Goal: Information Seeking & Learning: Learn about a topic

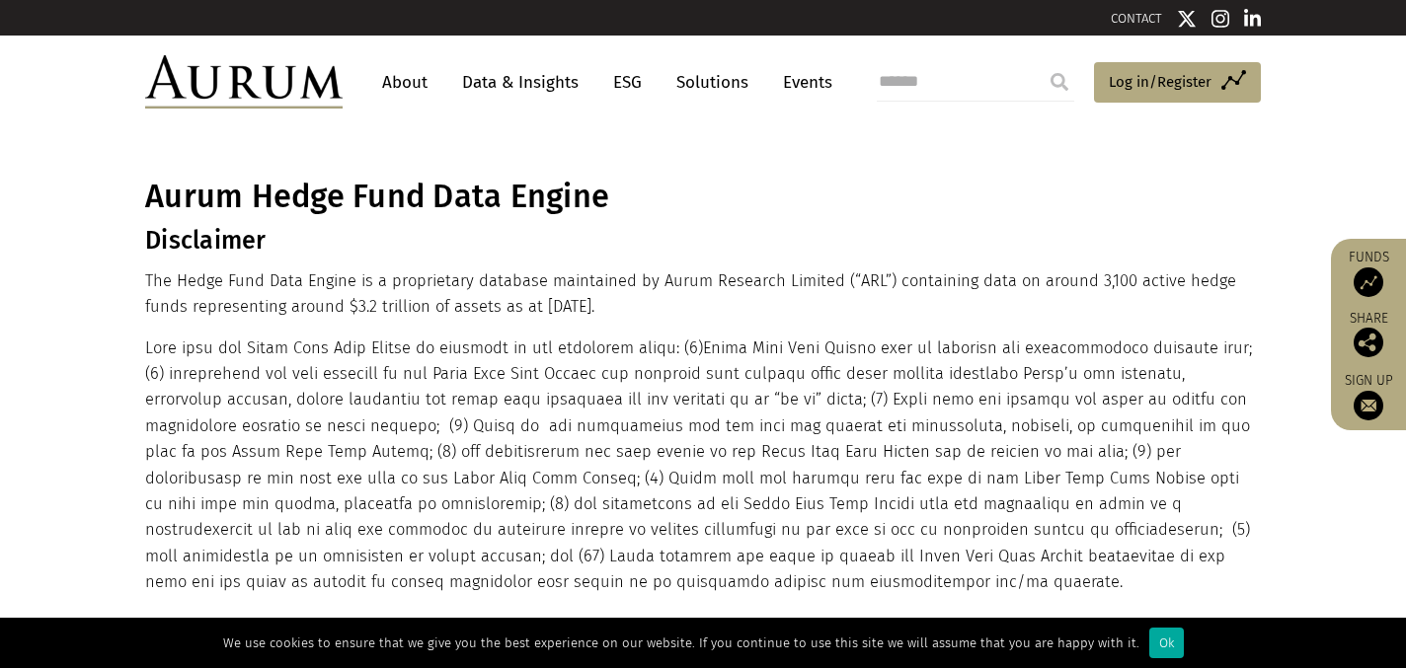
click at [531, 74] on link "Data & Insights" at bounding box center [520, 82] width 136 height 37
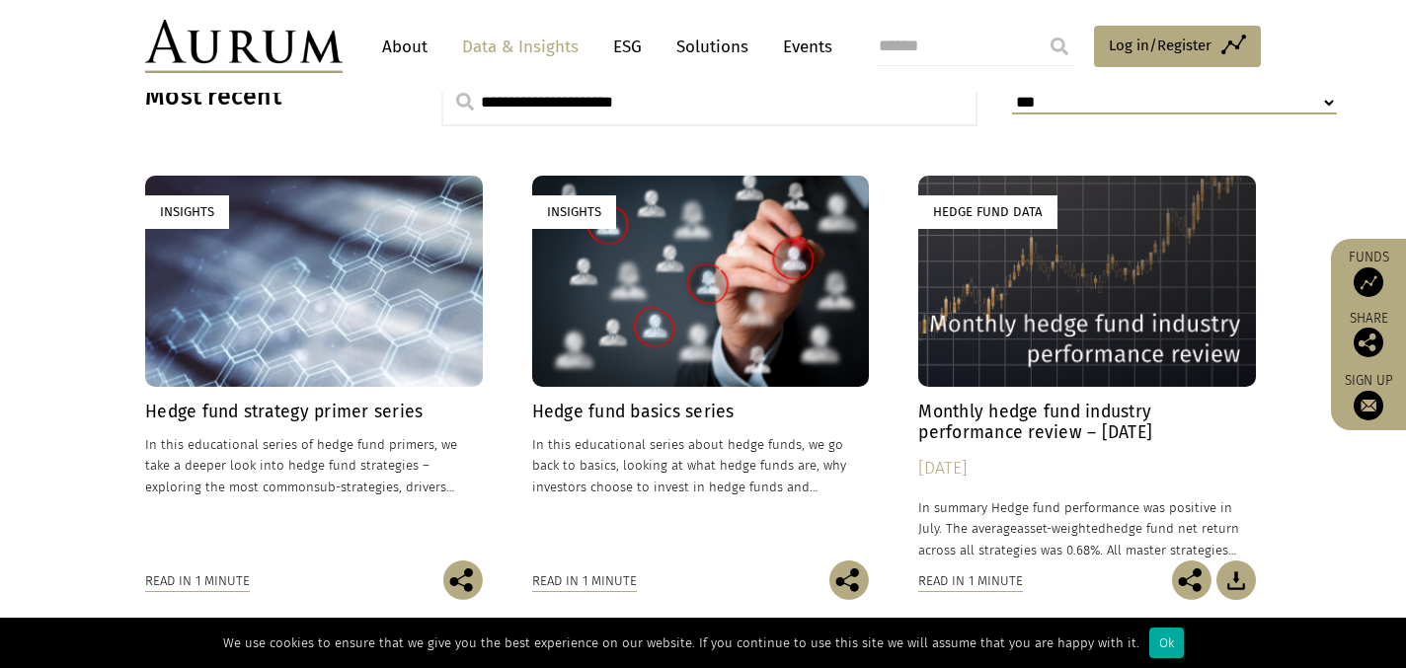
scroll to position [553, 0]
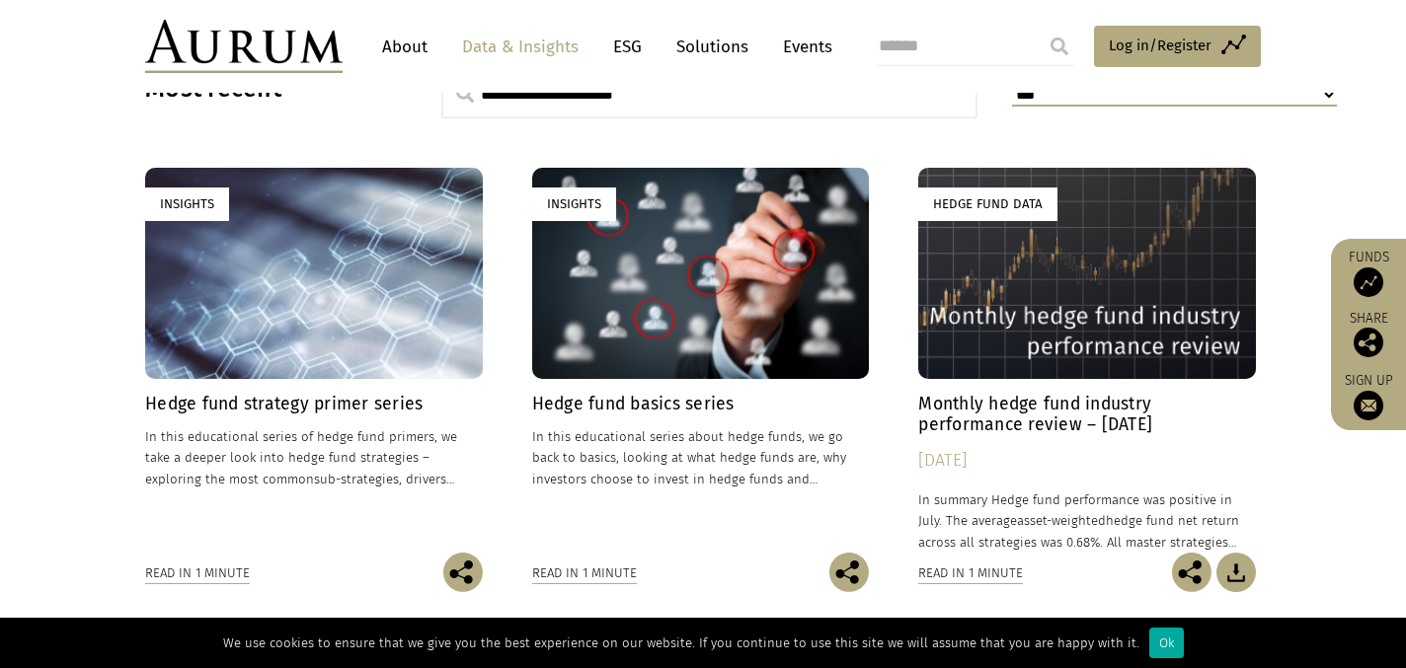
click at [1022, 336] on div "Hedge Fund Data" at bounding box center [1087, 273] width 338 height 210
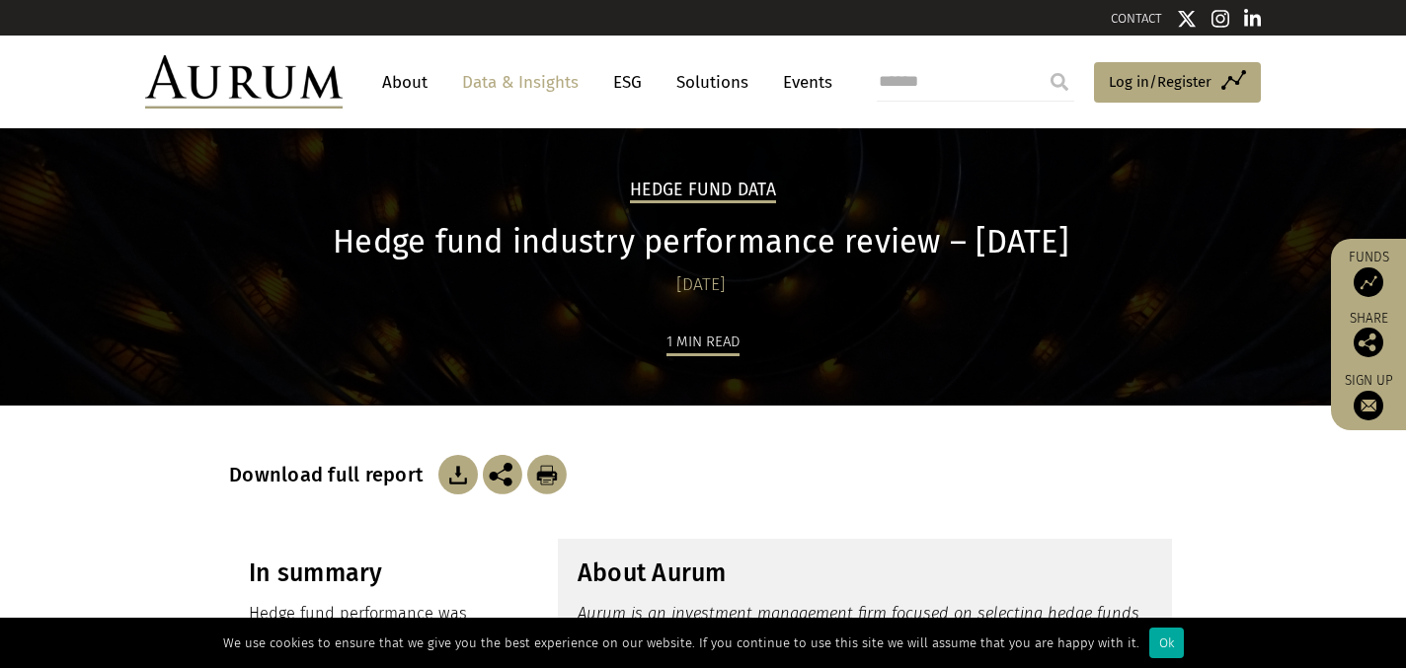
click at [1189, 25] on img at bounding box center [1187, 19] width 20 height 20
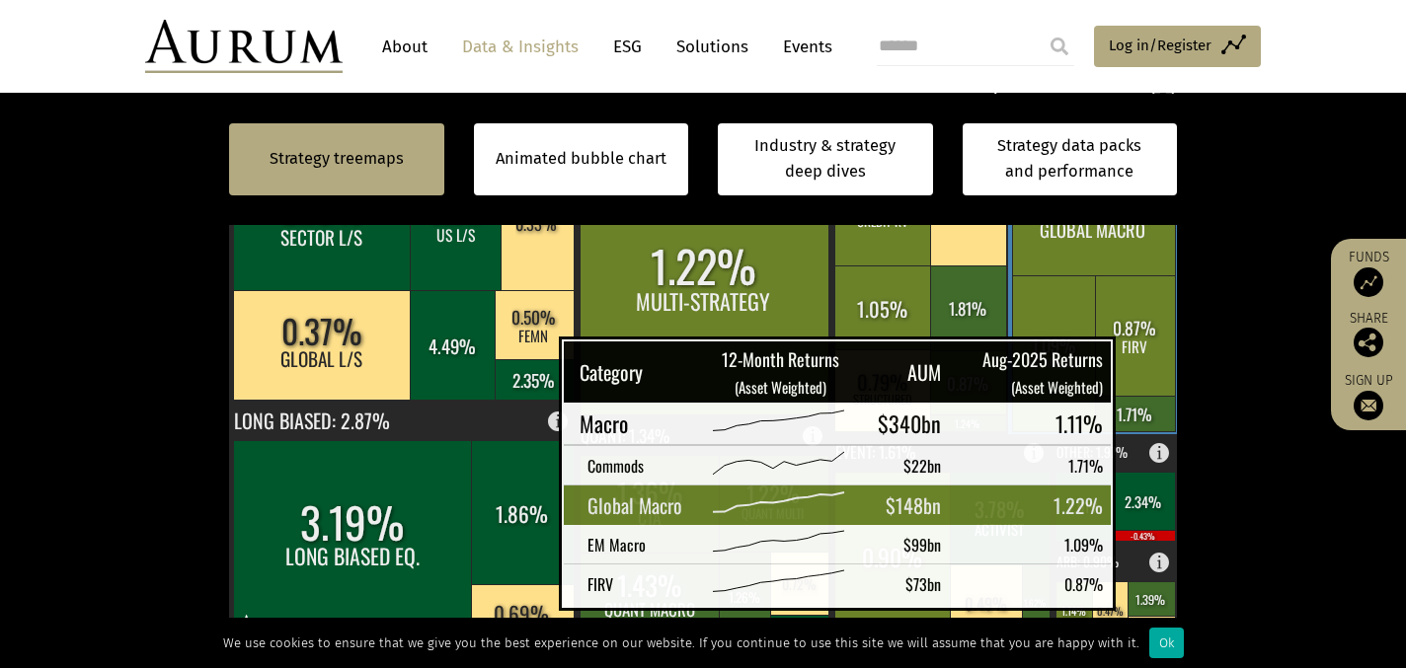
scroll to position [590, 0]
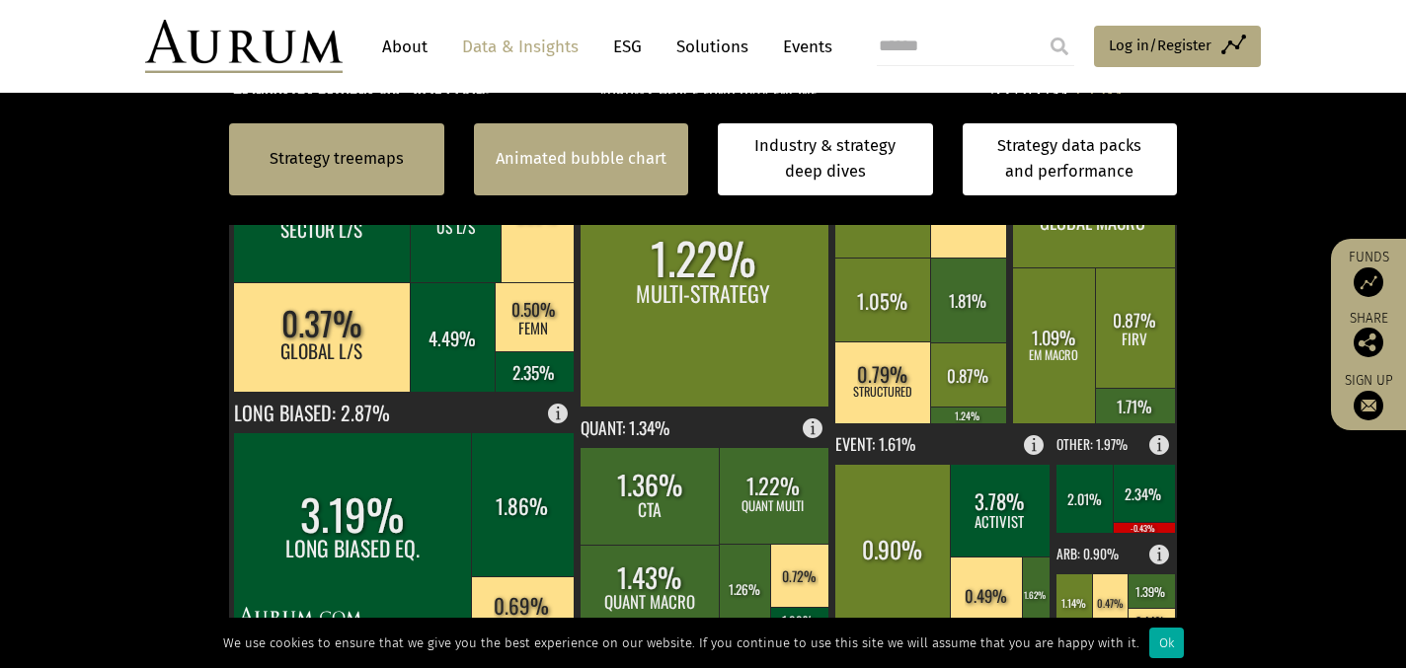
click at [631, 161] on link "Animated bubble chart" at bounding box center [581, 159] width 171 height 26
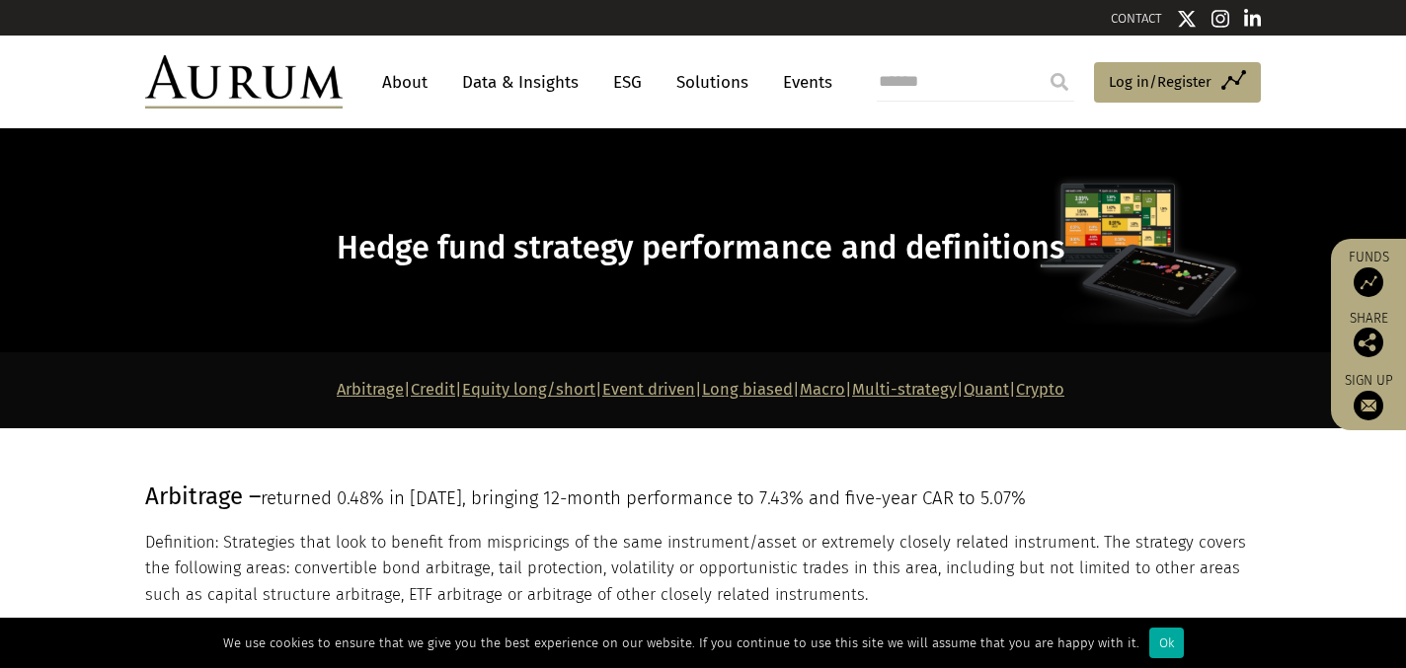
click at [716, 80] on link "Solutions" at bounding box center [713, 82] width 92 height 37
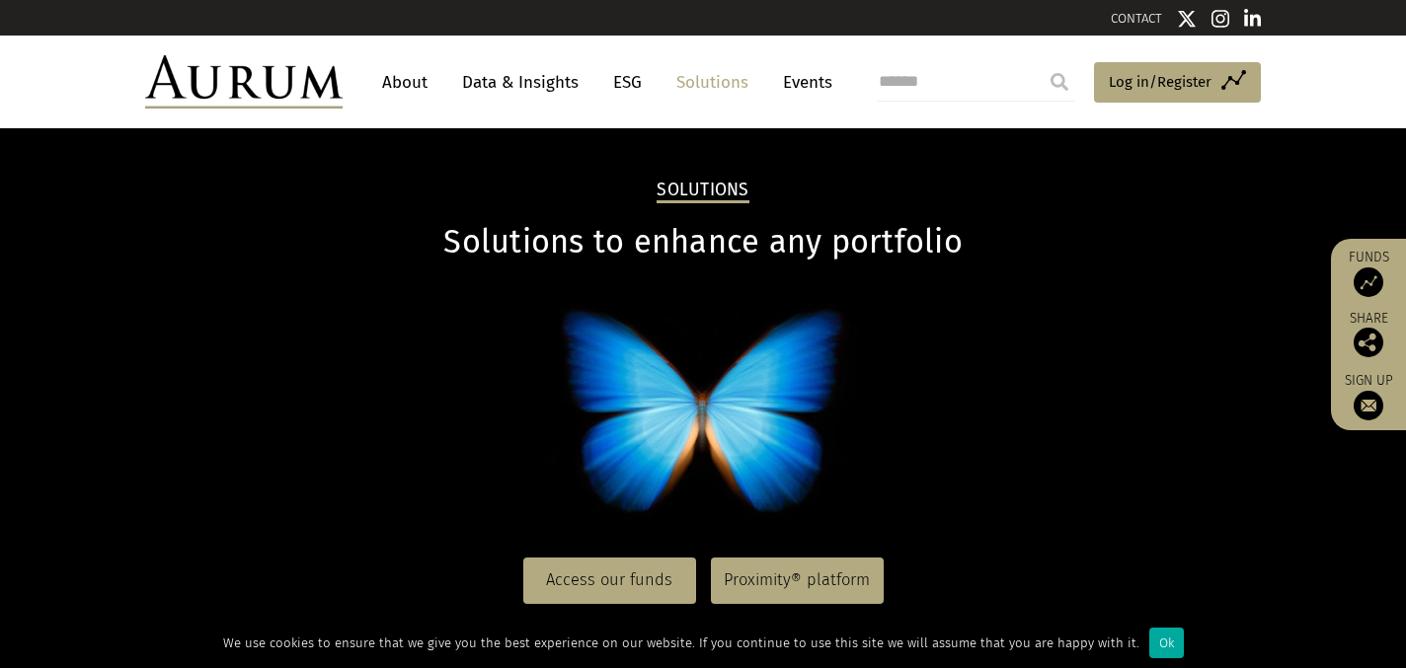
click at [550, 85] on link "Data & Insights" at bounding box center [520, 82] width 136 height 37
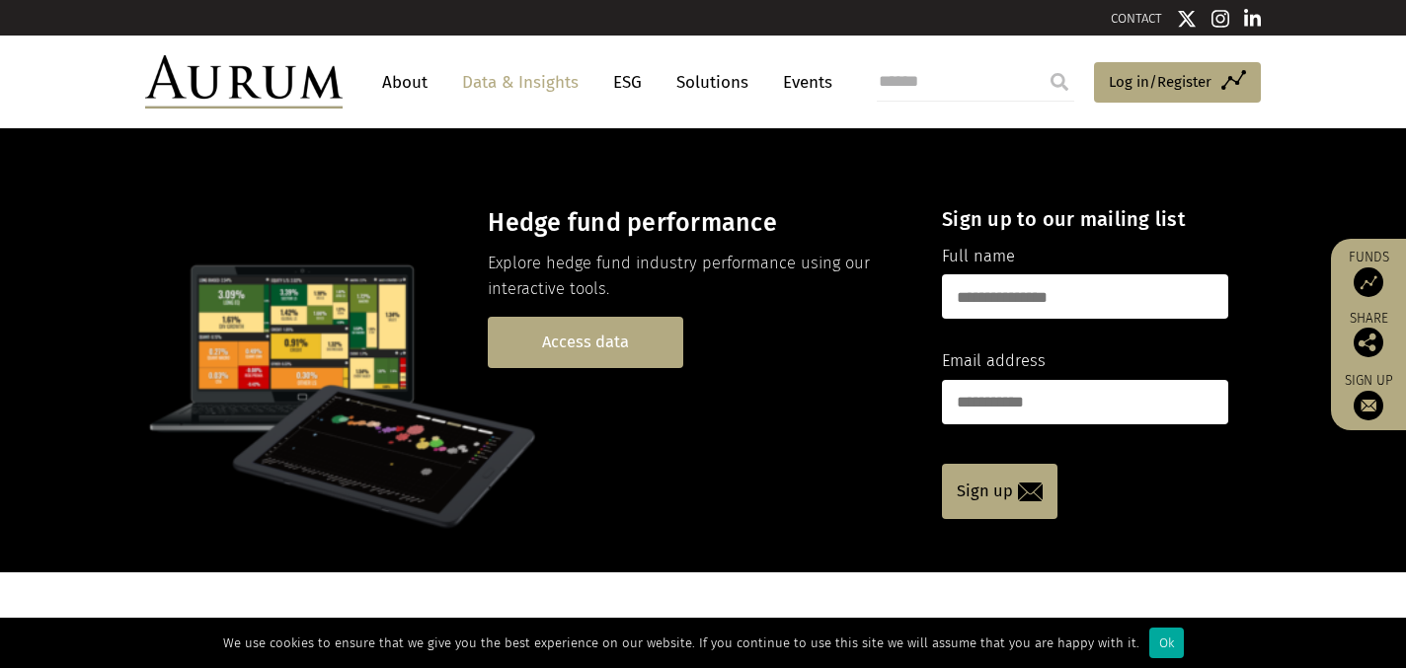
click at [583, 347] on link "Access data" at bounding box center [586, 342] width 196 height 50
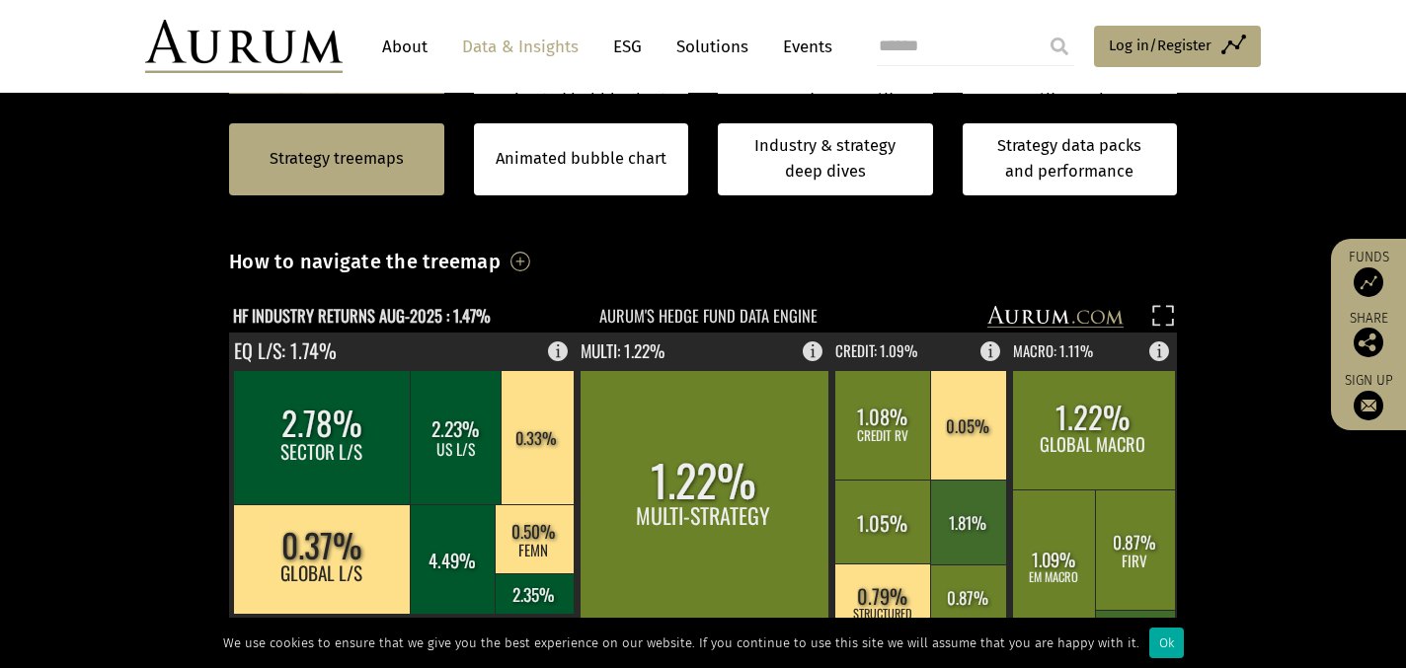
scroll to position [367, 0]
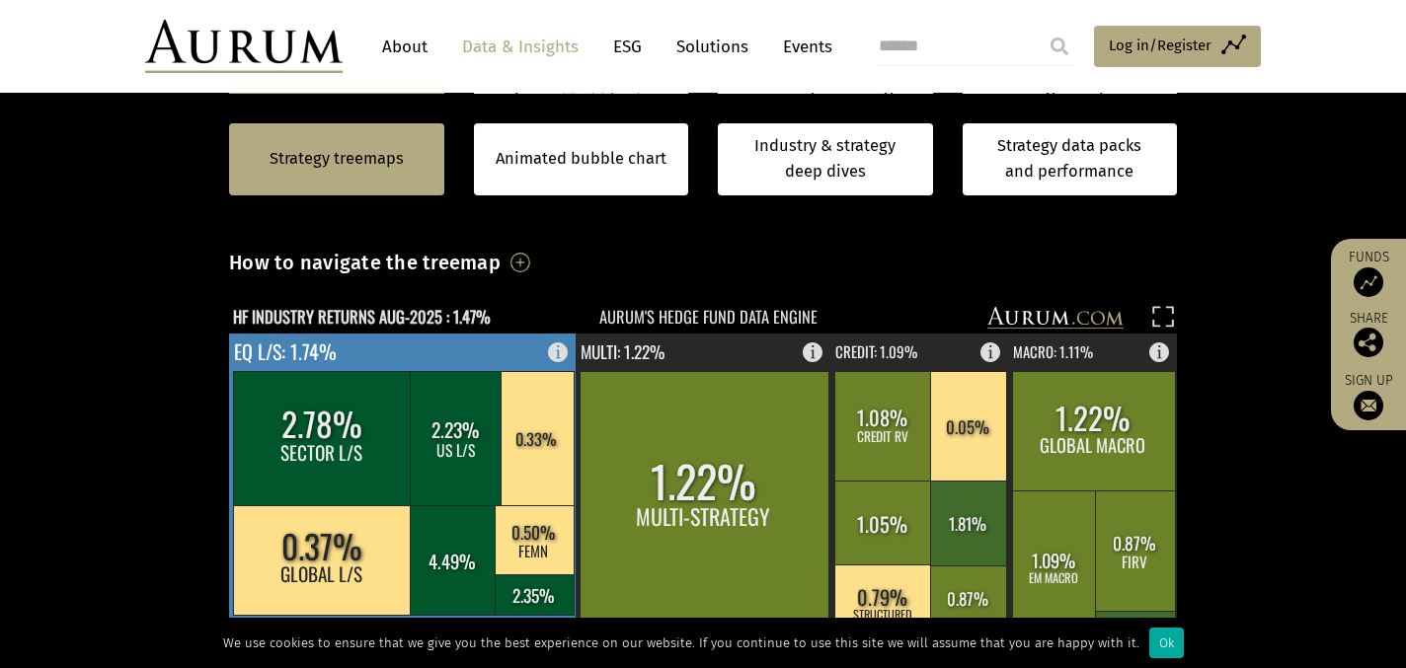
click at [369, 431] on rect at bounding box center [322, 438] width 179 height 134
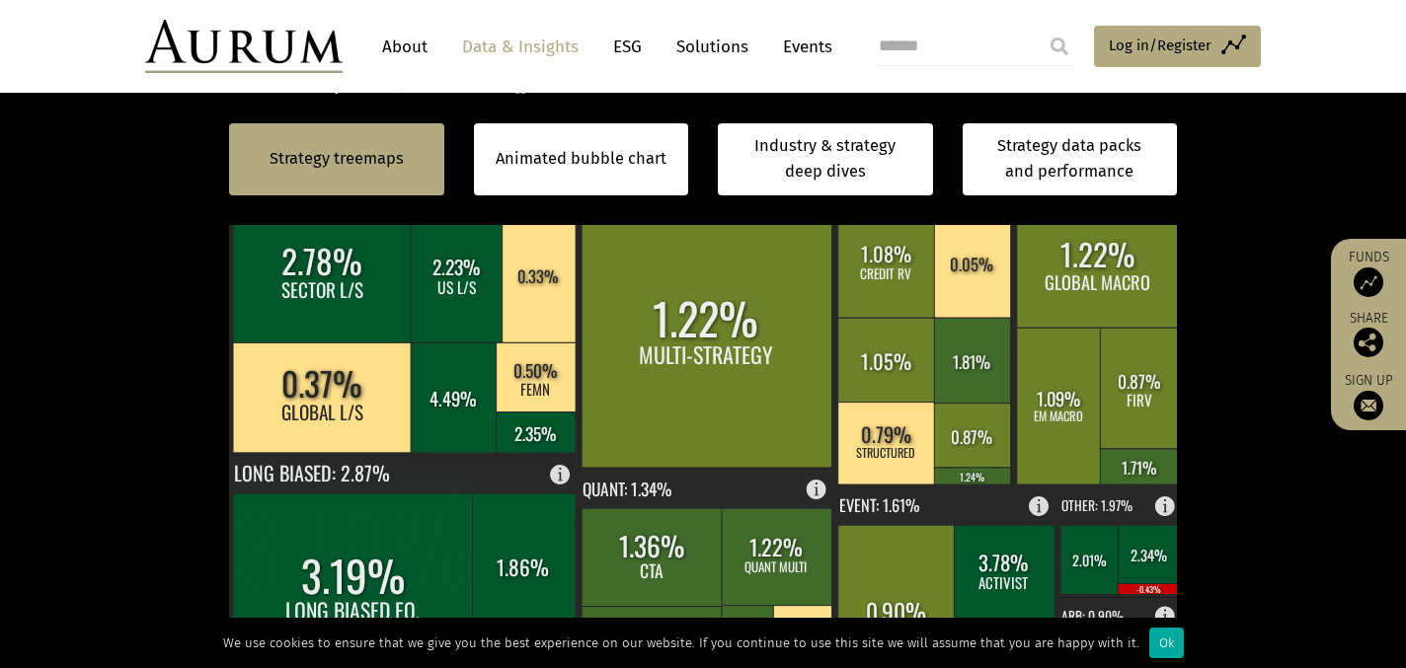
scroll to position [522, 0]
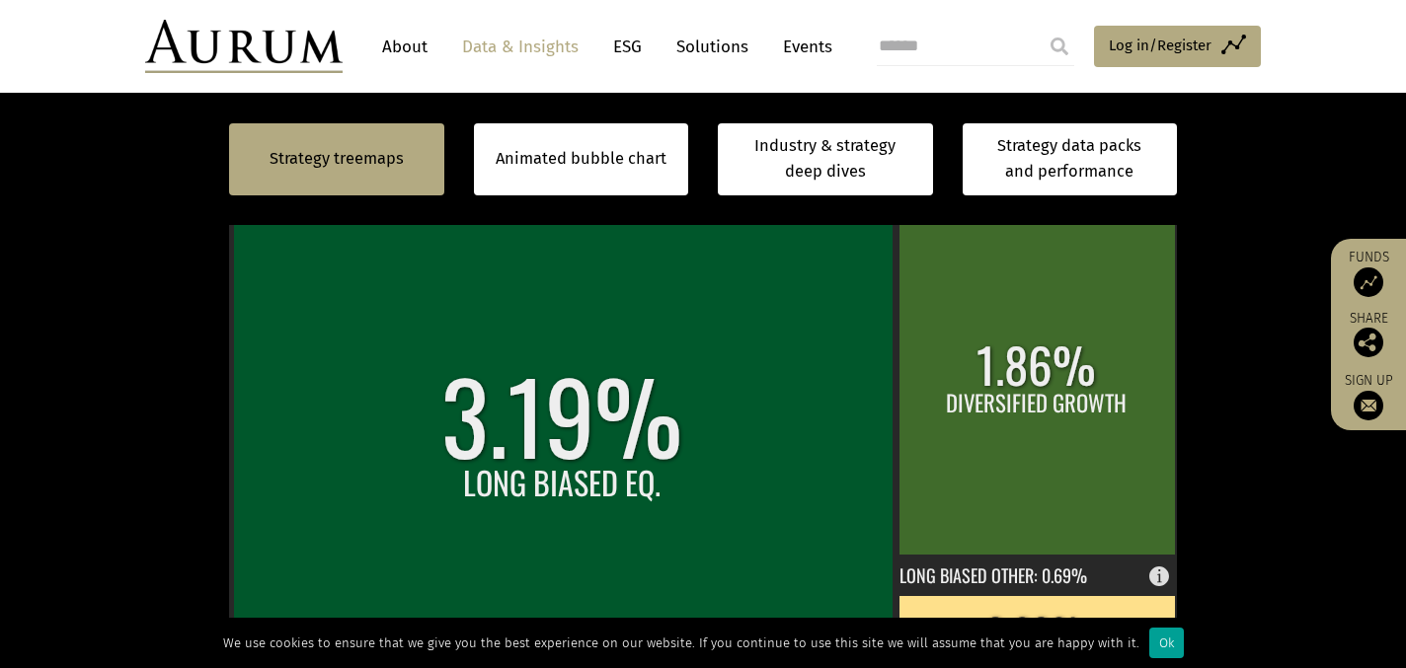
click at [1153, 651] on div "Ok" at bounding box center [1166, 643] width 35 height 31
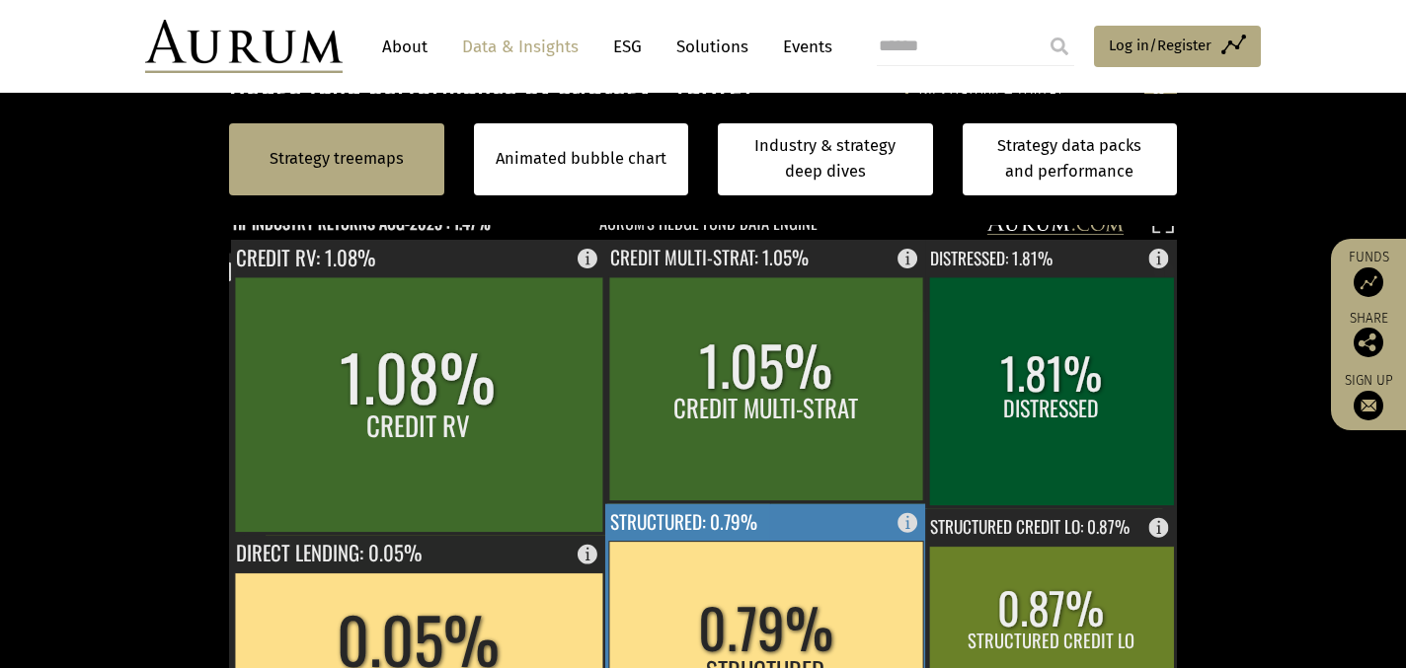
scroll to position [466, 0]
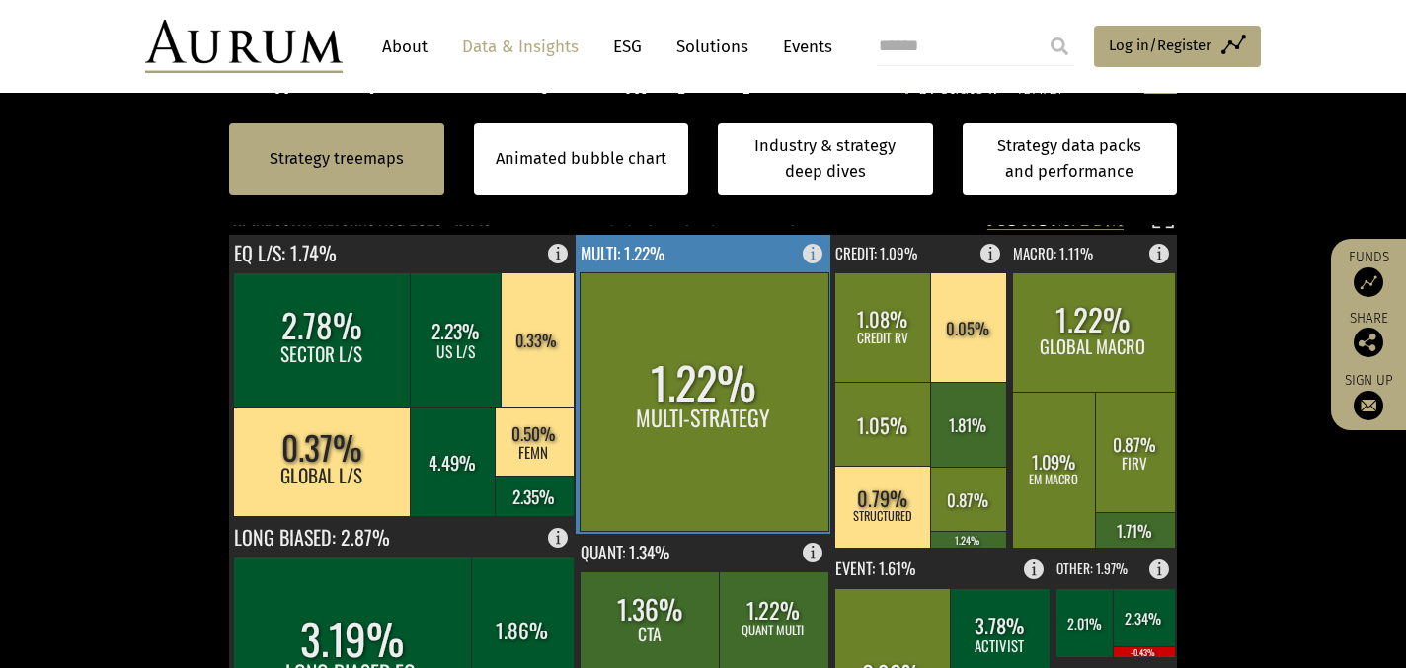
click at [726, 416] on rect at bounding box center [704, 402] width 249 height 259
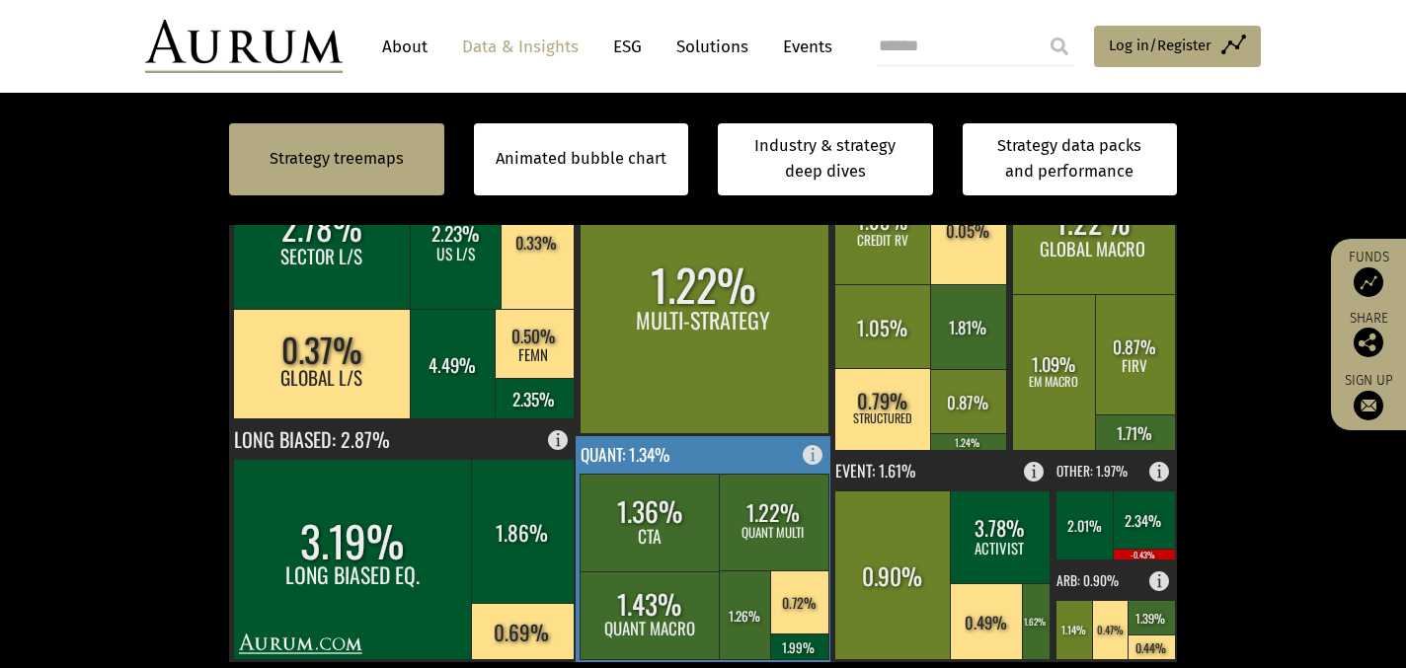
scroll to position [532, 0]
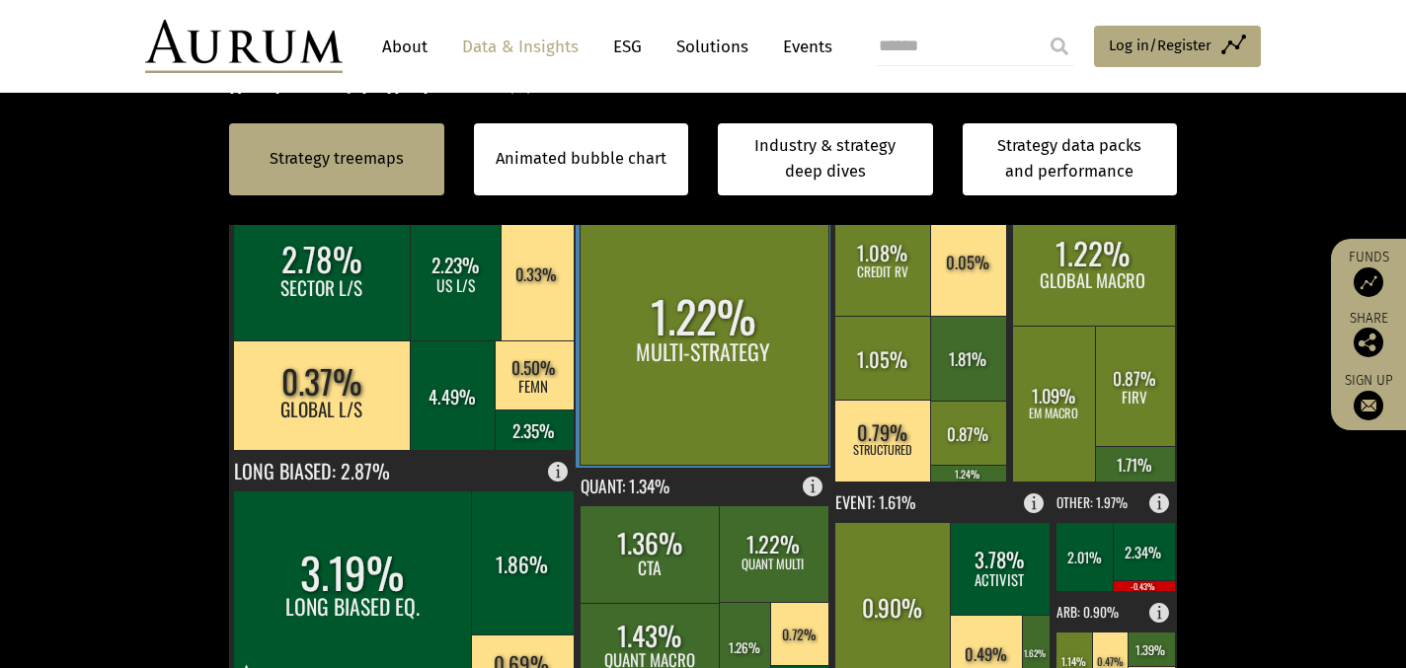
click at [723, 363] on rect at bounding box center [704, 335] width 249 height 259
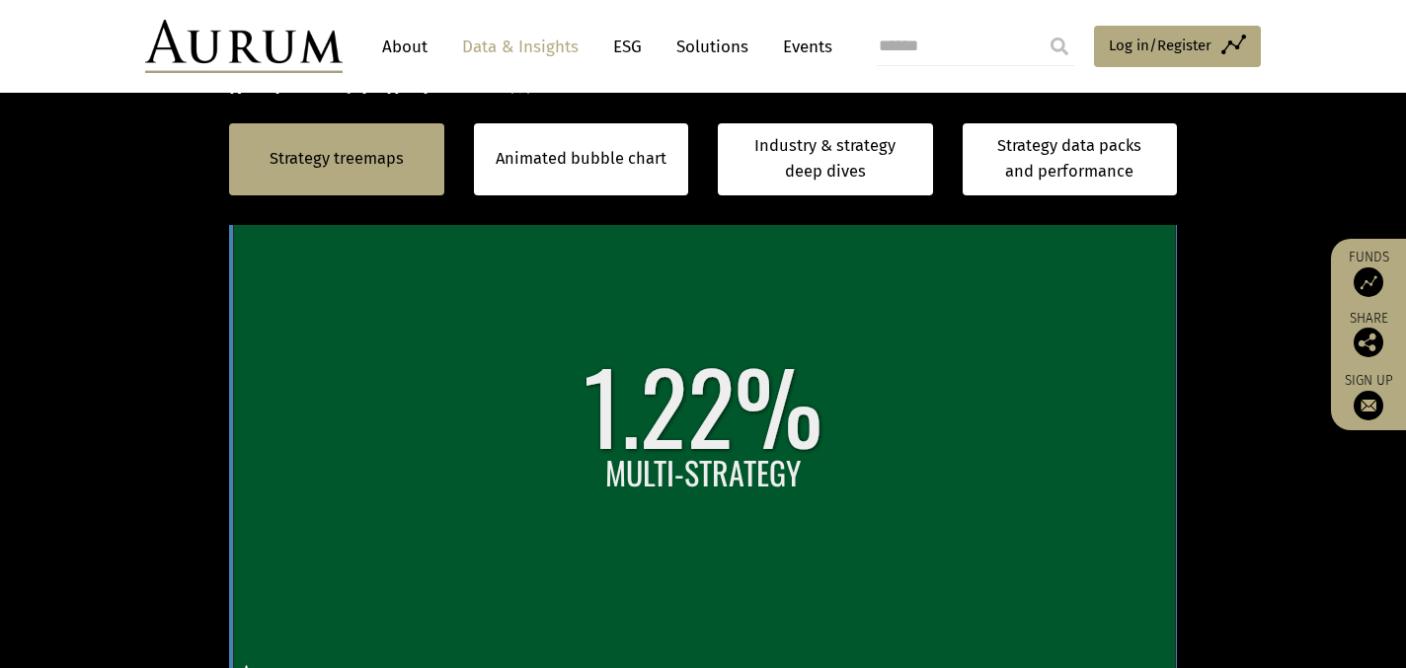
click at [706, 431] on rect at bounding box center [704, 448] width 942 height 485
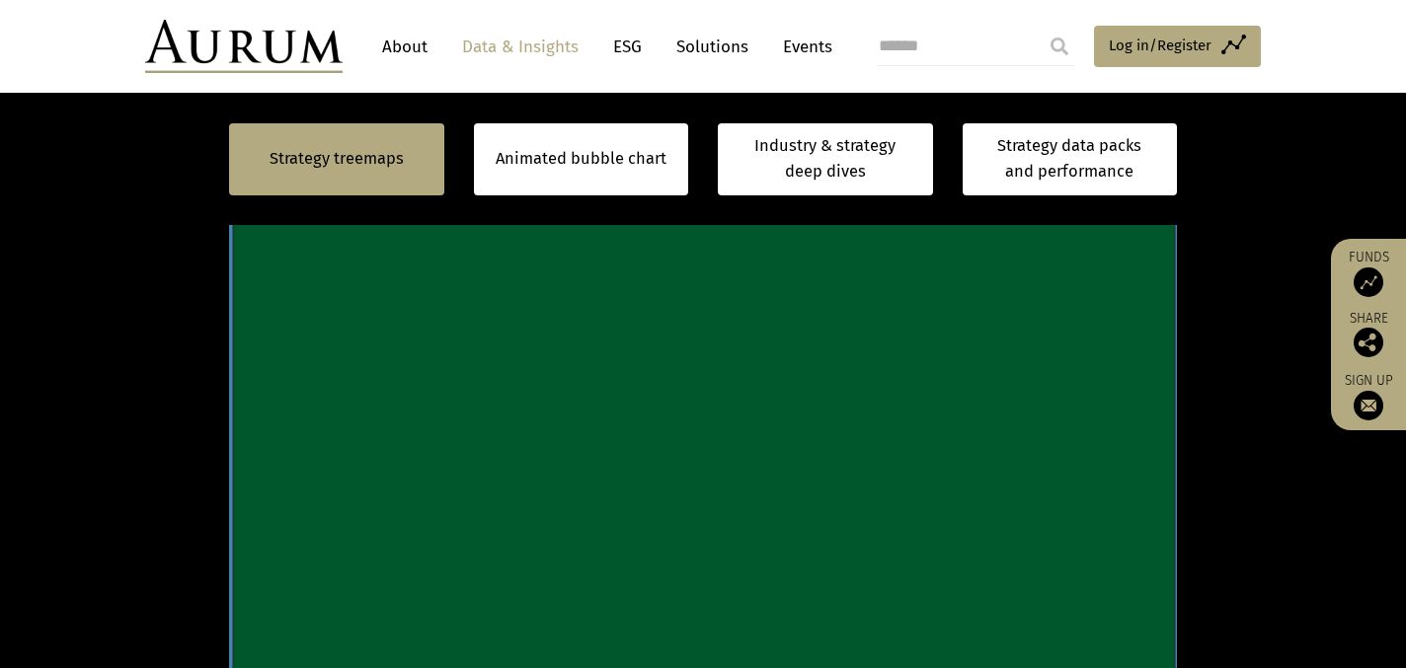
scroll to position [524, 0]
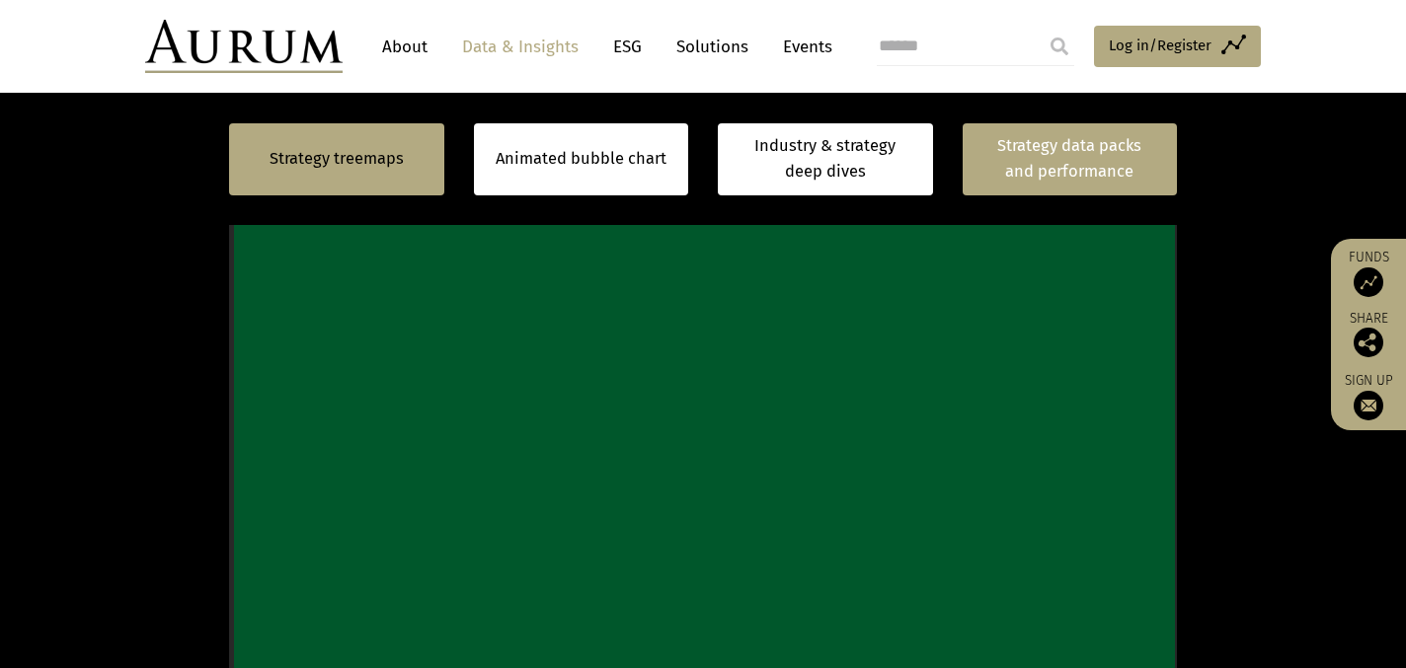
click at [1014, 154] on link "Strategy data packs and performance" at bounding box center [1070, 159] width 215 height 72
